Goal: Task Accomplishment & Management: Use online tool/utility

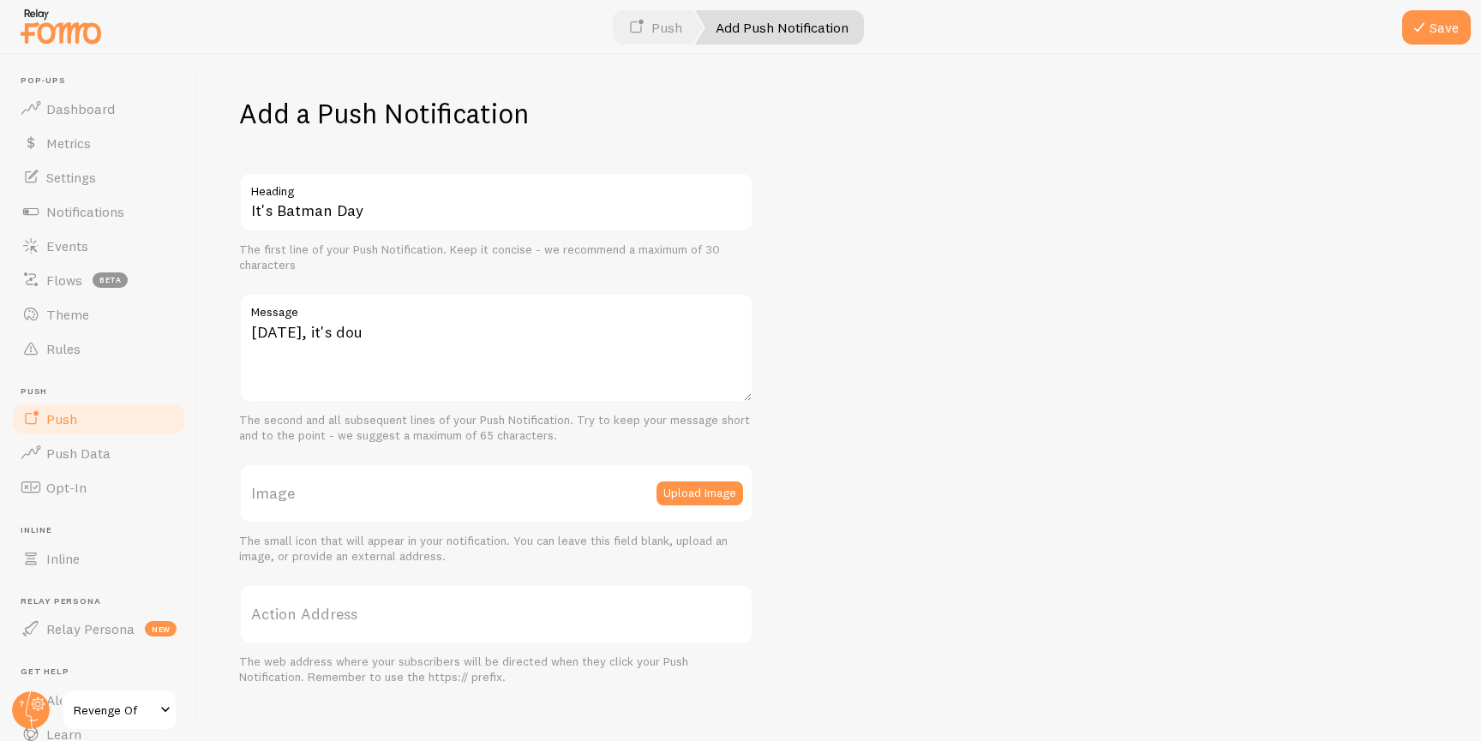
scroll to position [105, 0]
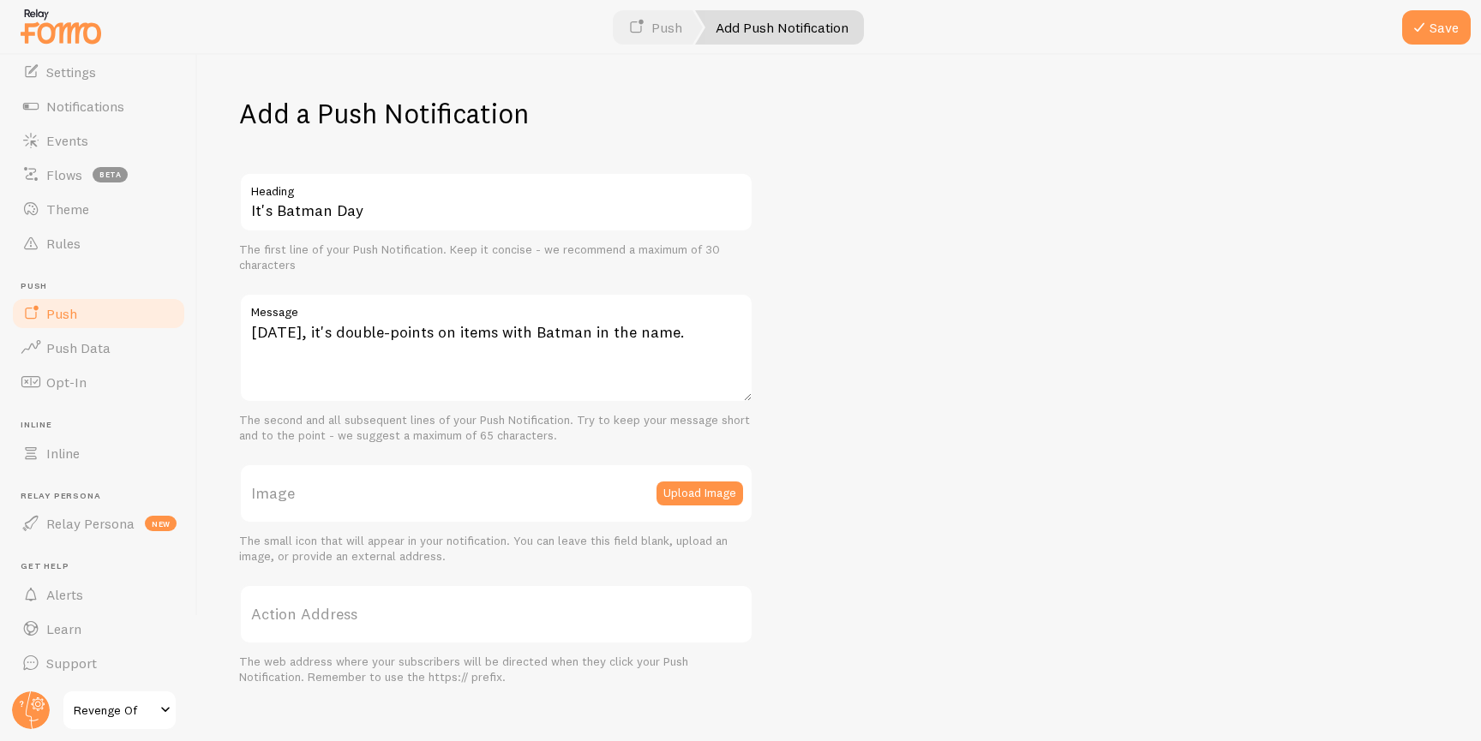
type textarea "[DATE], it's double-points on items with Batman in the name."
click at [701, 482] on button "Upload Image" at bounding box center [699, 494] width 87 height 24
click at [698, 494] on button "Upload Image" at bounding box center [699, 494] width 87 height 24
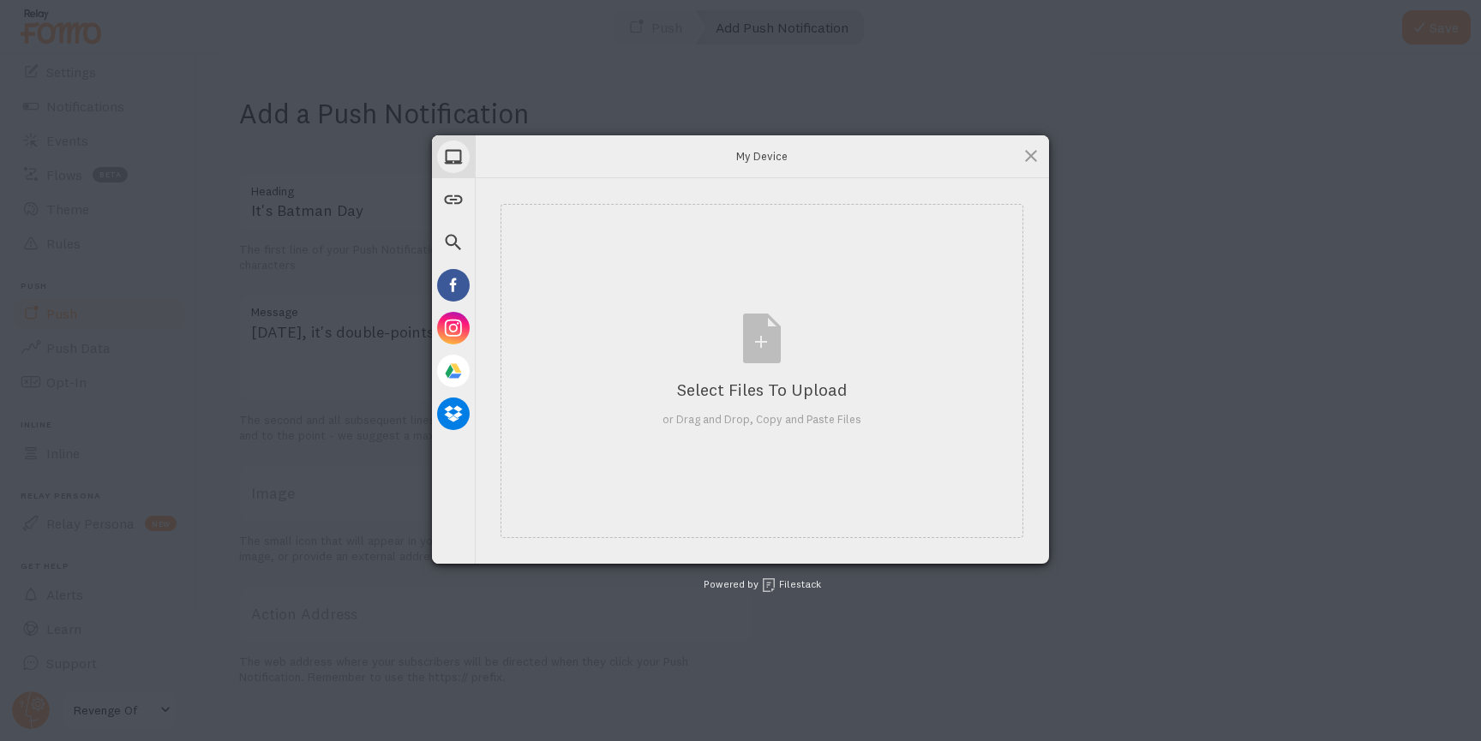
click at [623, 592] on div "My Device Link (URL) Web Search Facebook Instagram Google Drive Dropbox My Devi…" at bounding box center [740, 370] width 1481 height 741
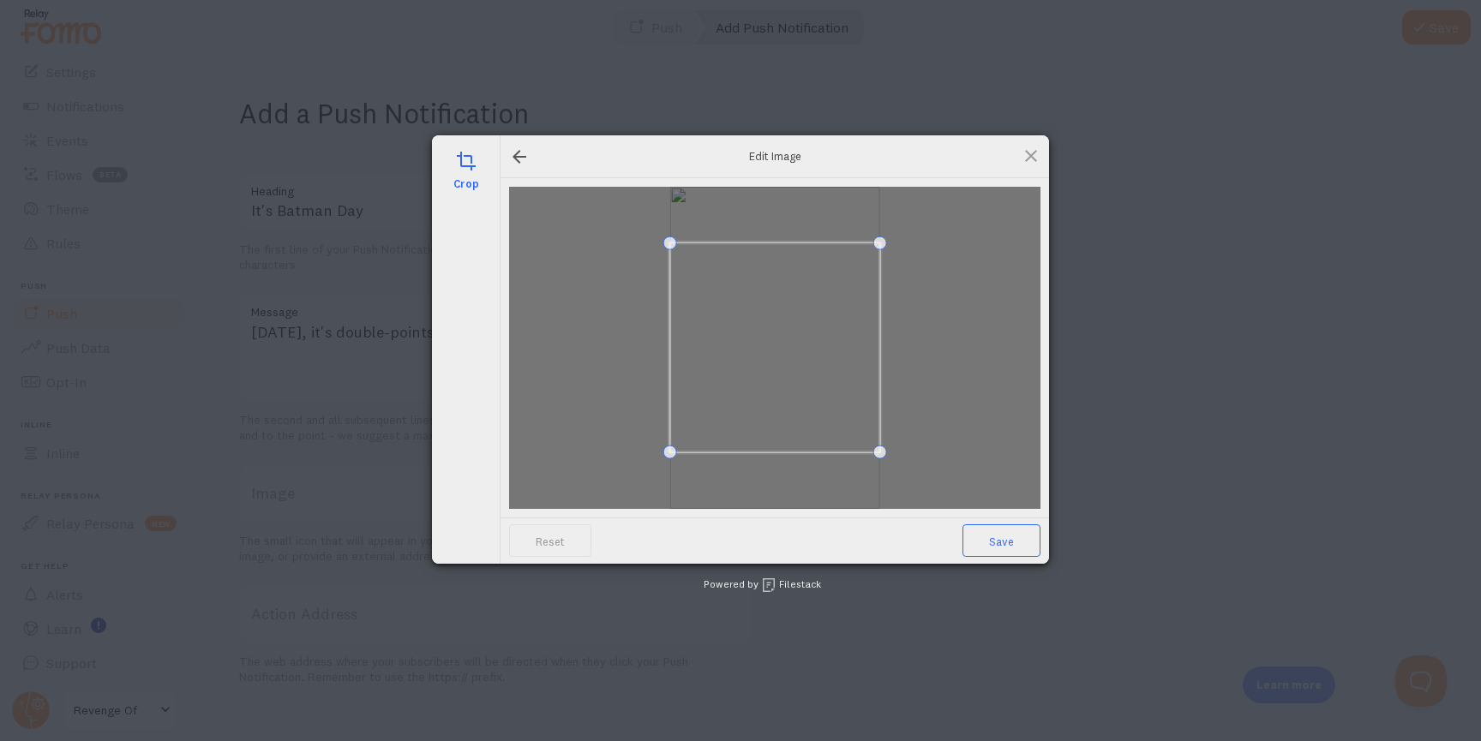
click at [1016, 534] on span "Save" at bounding box center [1001, 540] width 78 height 33
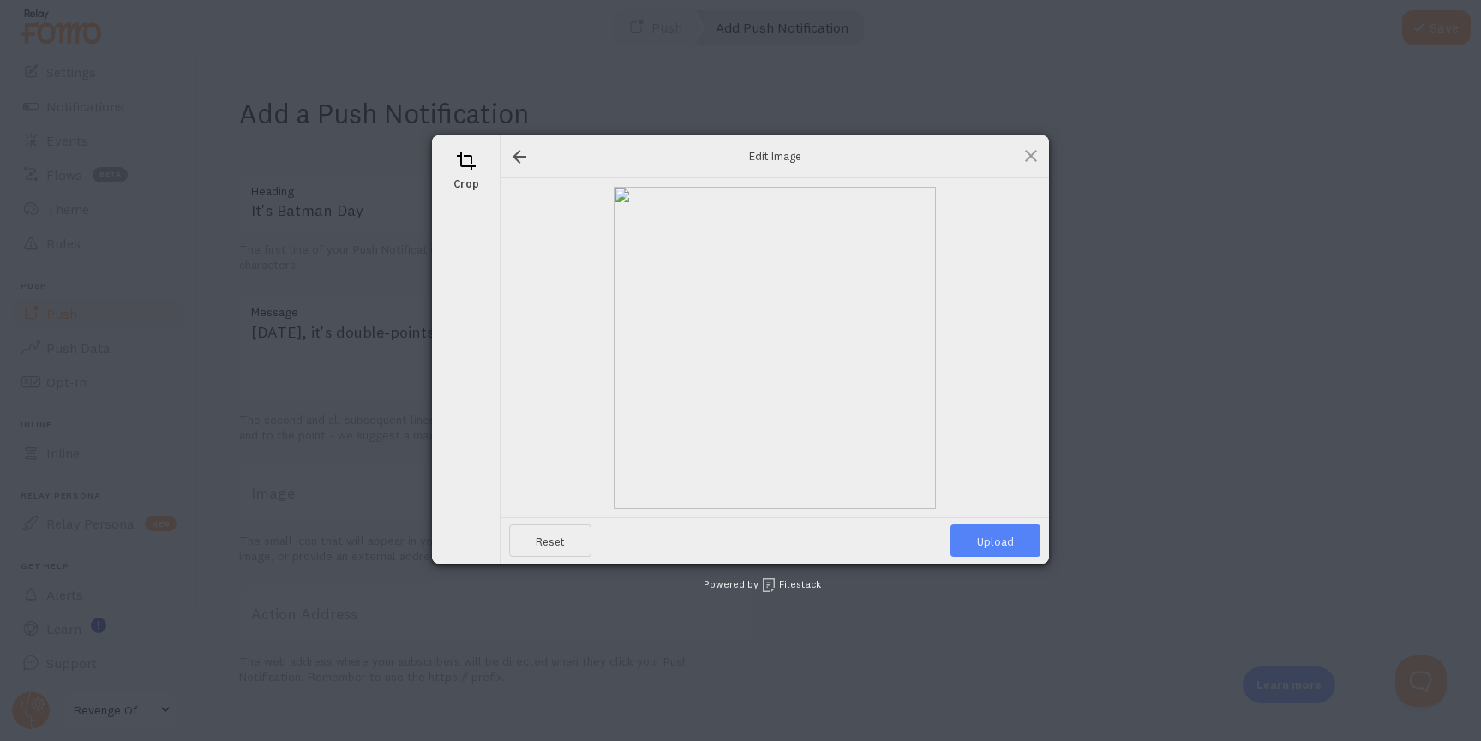
click at [1016, 535] on span "Upload" at bounding box center [995, 540] width 90 height 33
type input "https://process.filestackapi.com/ApqhzE1ldTzuKSj33adqez/resize=width:170,height…"
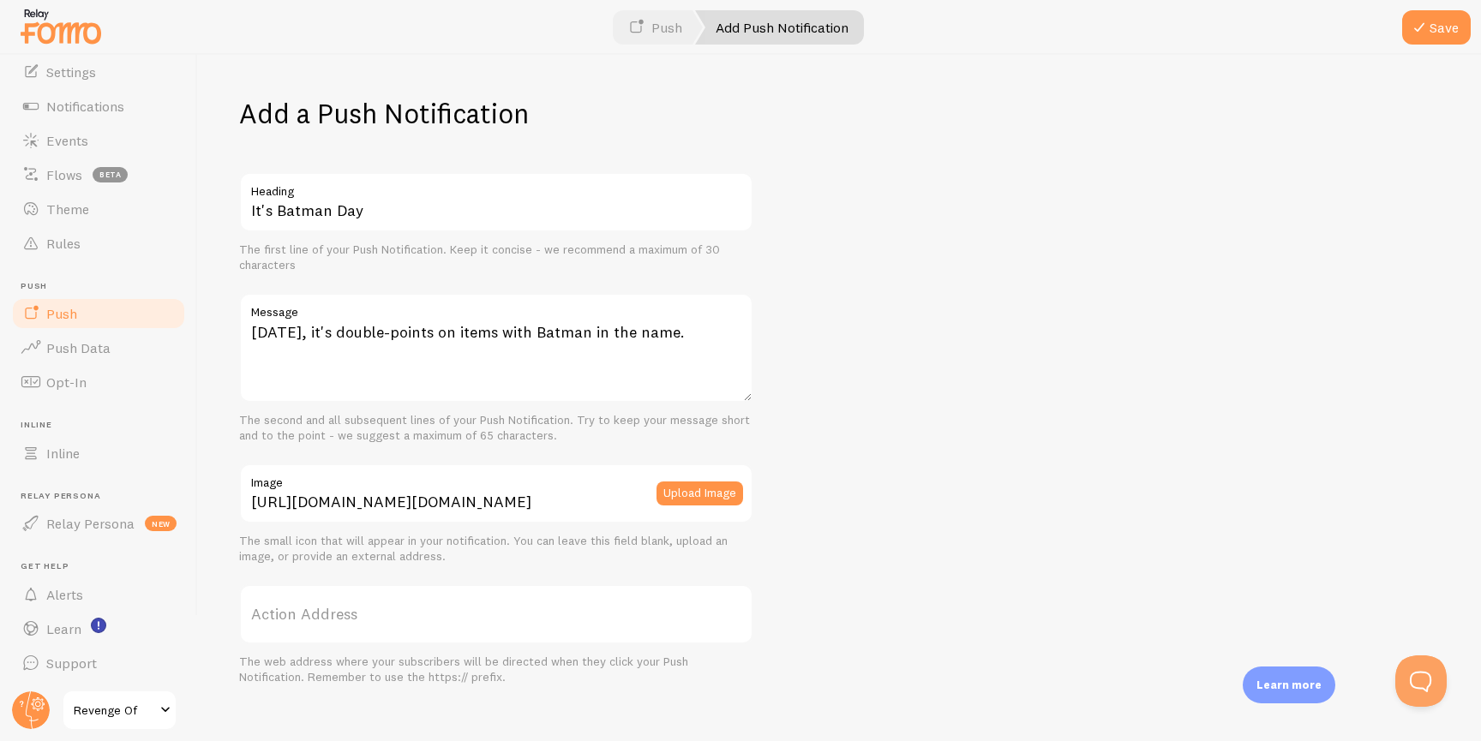
click at [598, 602] on label "Action Address" at bounding box center [496, 614] width 514 height 60
click at [598, 602] on input "Action Address" at bounding box center [496, 614] width 514 height 60
paste input "https://revengeof.com/collections/batman-day"
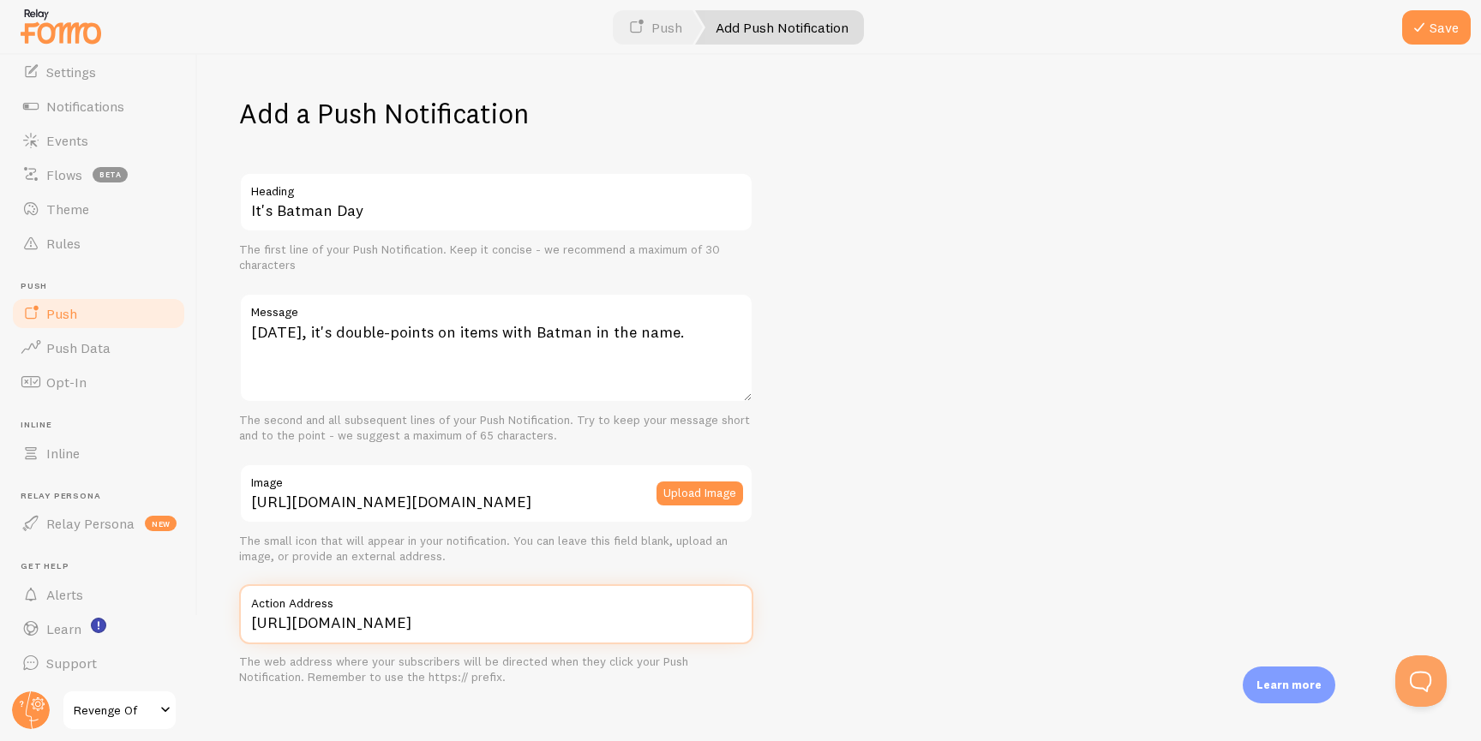
scroll to position [26, 0]
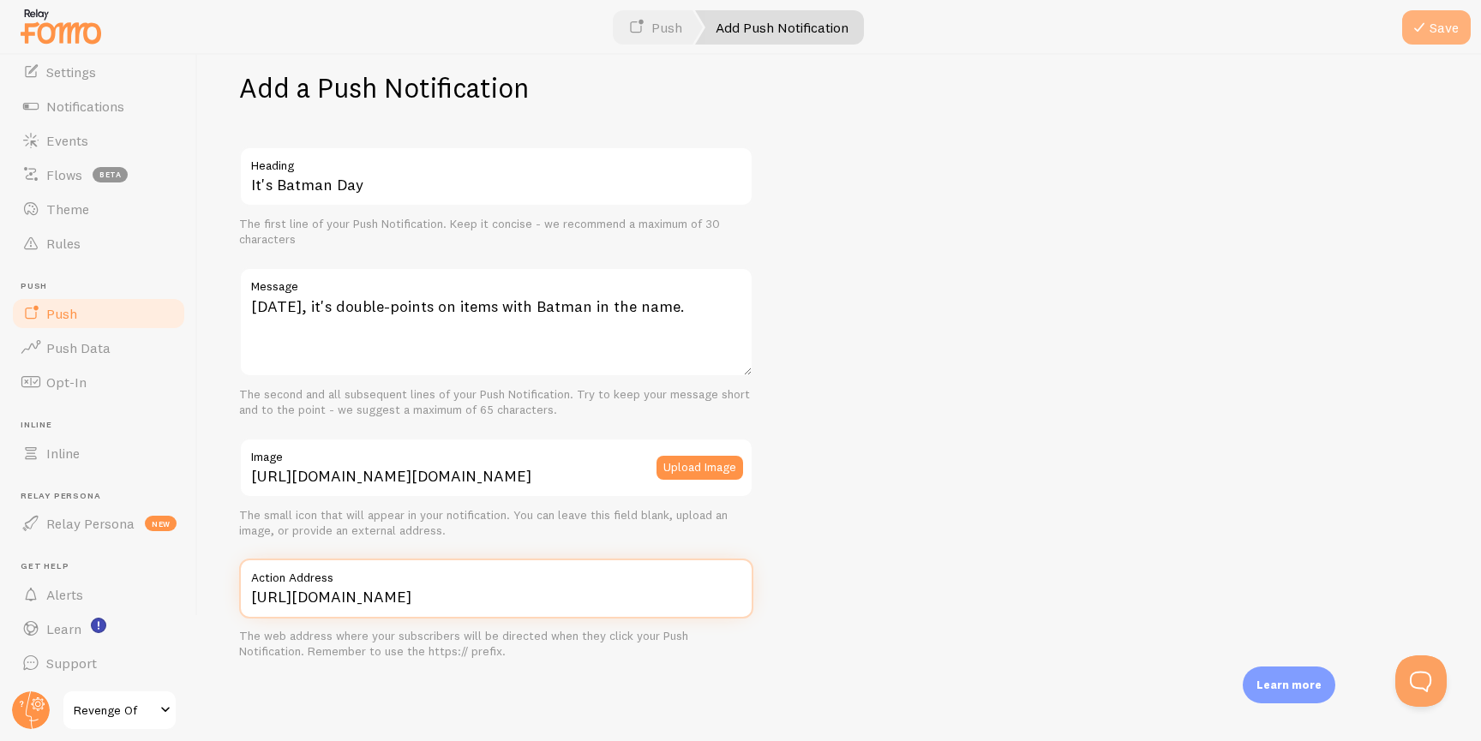
type input "https://revengeof.com/collections/batman-day"
click at [1434, 16] on button "Save" at bounding box center [1436, 27] width 69 height 34
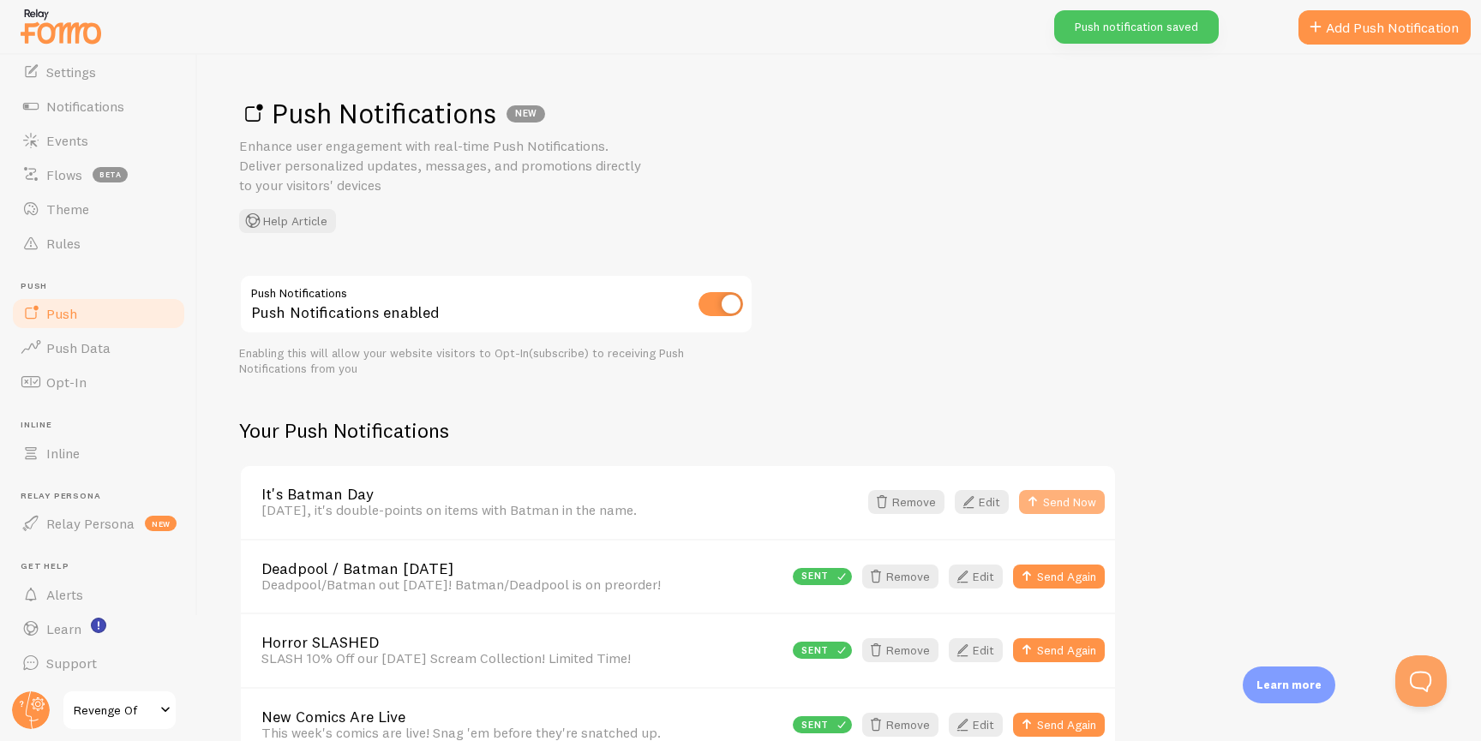
click at [1058, 496] on button "Send Now" at bounding box center [1062, 502] width 86 height 24
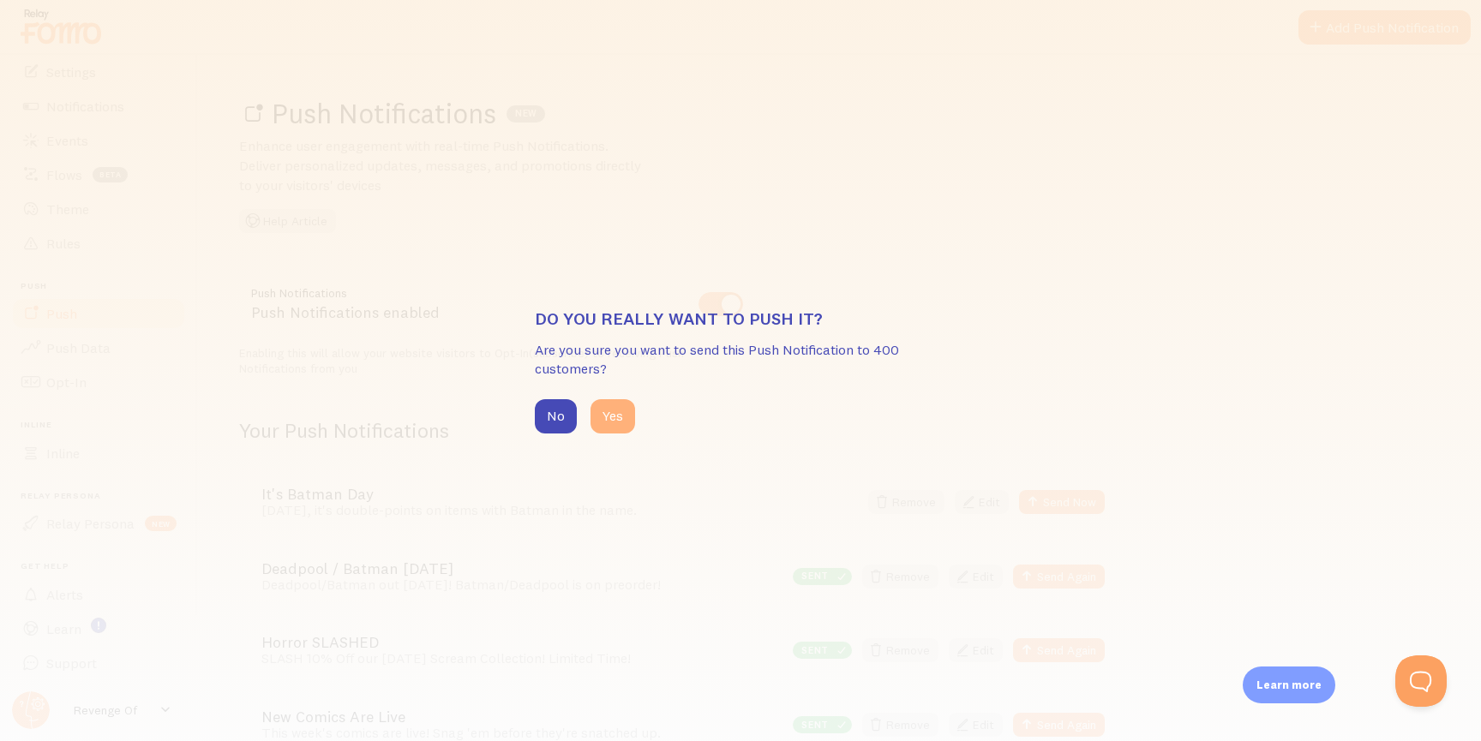
click at [613, 416] on button "Yes" at bounding box center [612, 416] width 45 height 34
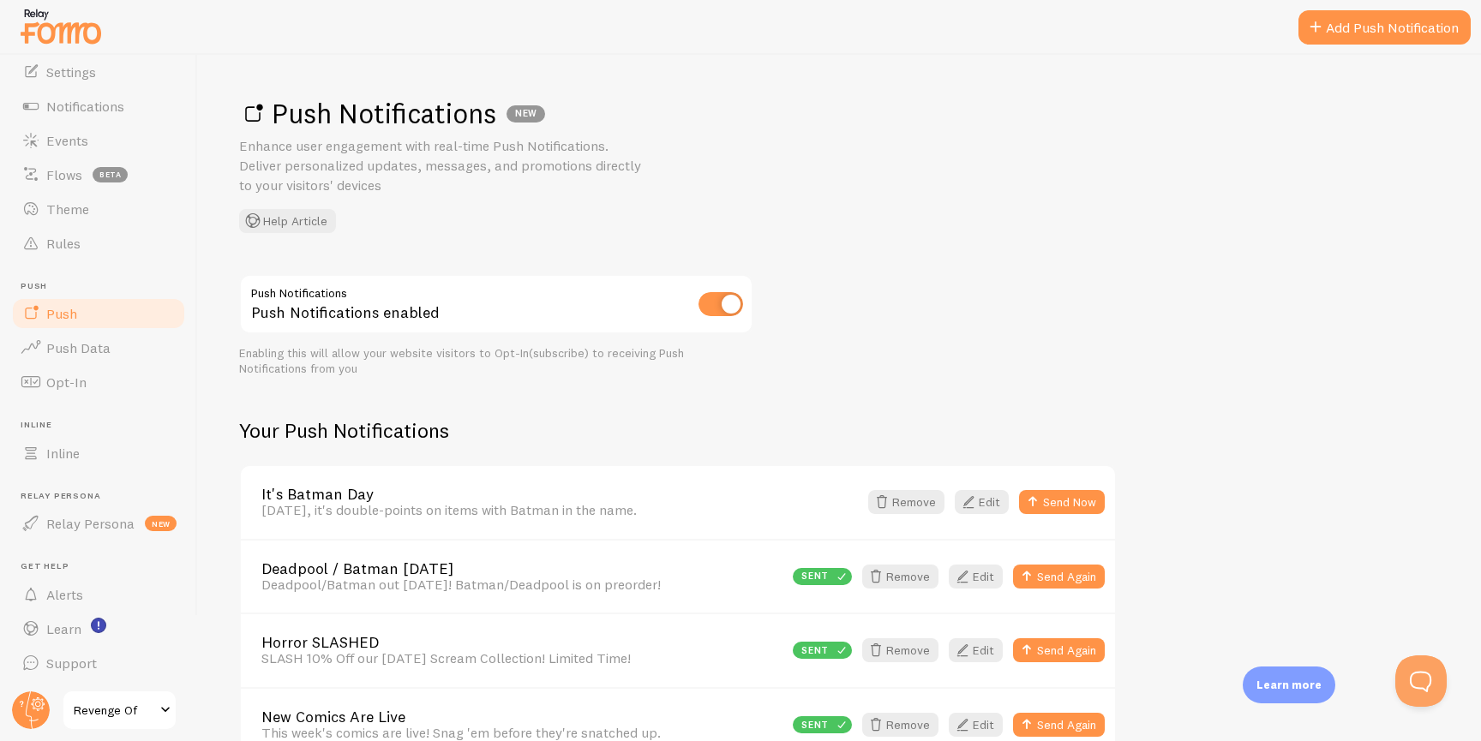
click at [1301, 375] on div "Push Notifications Push Notifications enabled Enabling this will allow your web…" at bounding box center [839, 518] width 1201 height 489
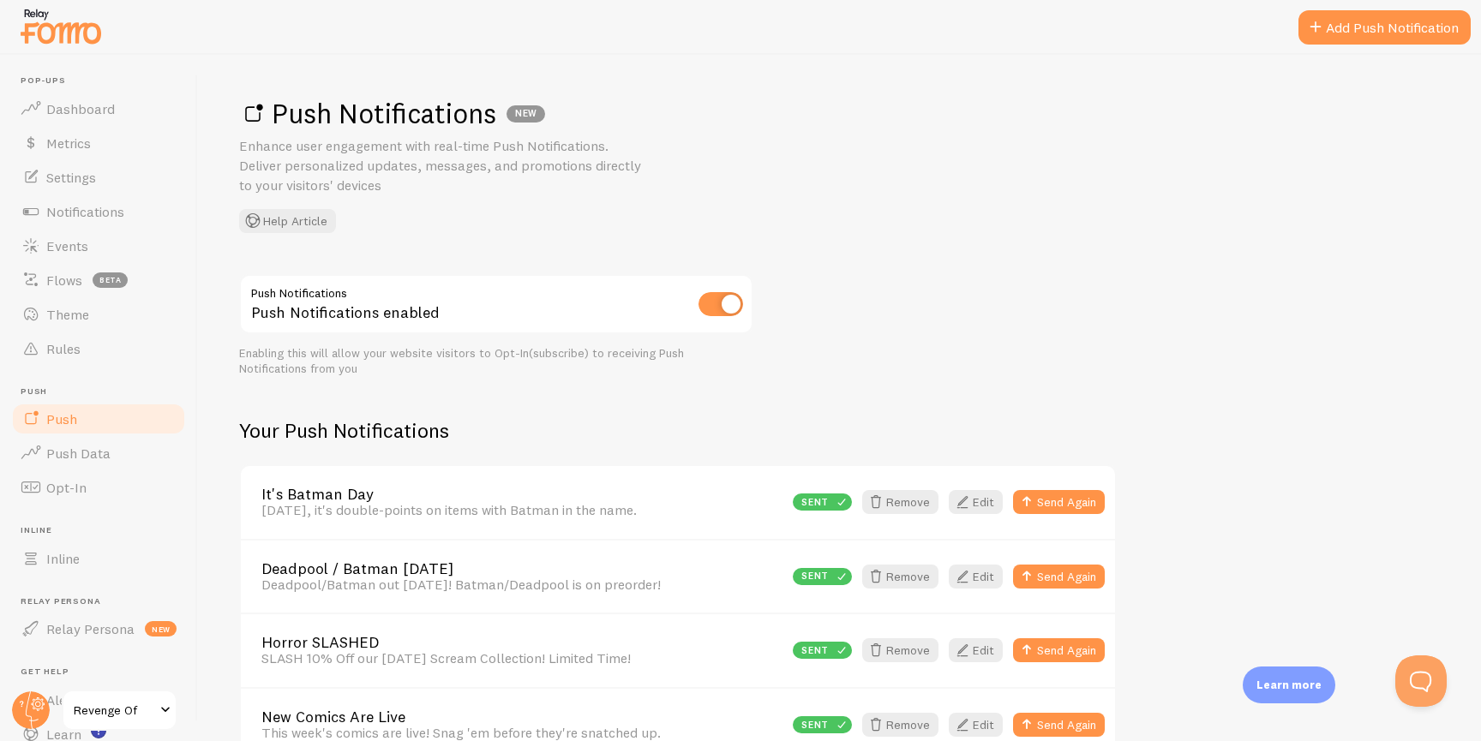
scroll to position [104, 0]
